Goal: Task Accomplishment & Management: Manage account settings

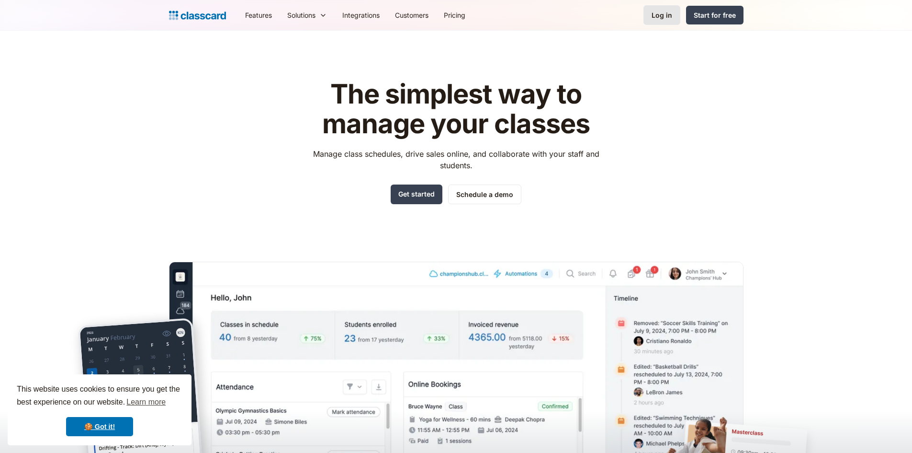
click at [664, 17] on div "Log in" at bounding box center [662, 15] width 21 height 10
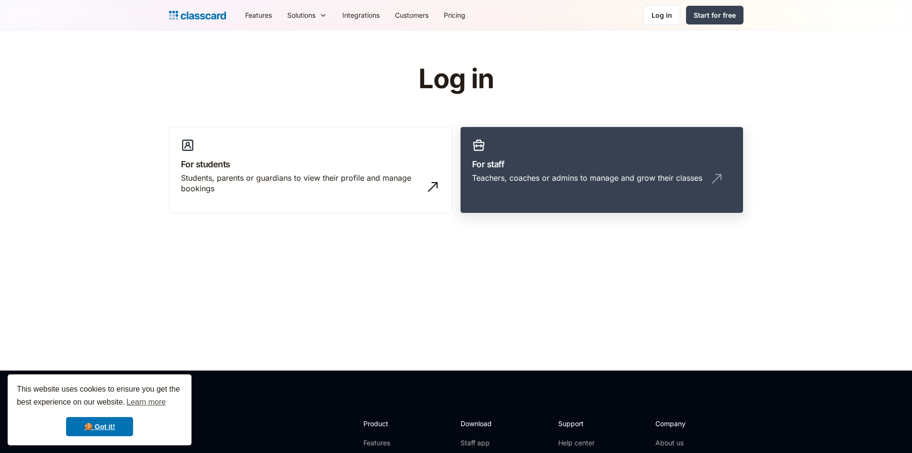
click at [532, 161] on h3 "For staff" at bounding box center [602, 164] width 260 height 13
